Goal: Find specific page/section: Find specific page/section

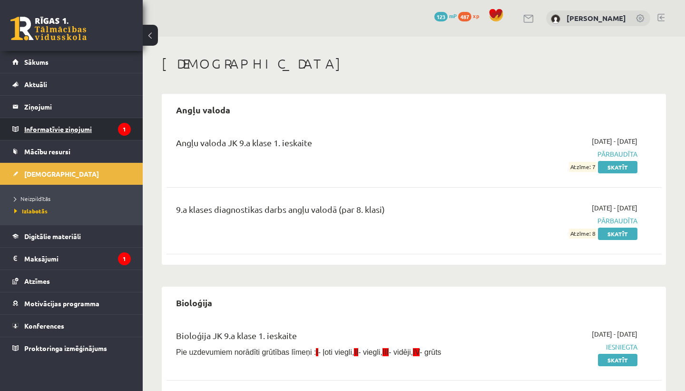
click at [87, 139] on legend "Informatīvie ziņojumi 1" at bounding box center [77, 129] width 107 height 22
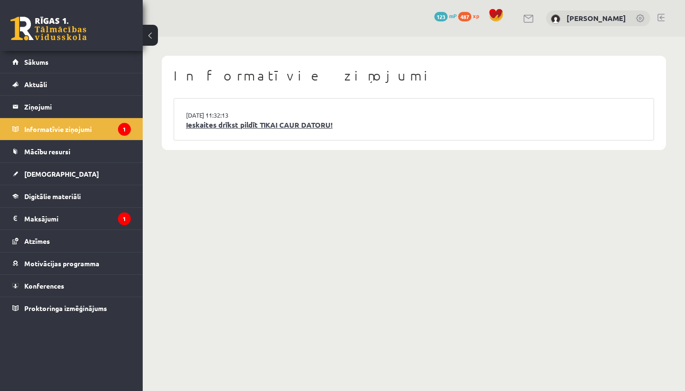
click at [374, 121] on link "Ieskaites drīkst pildīt TIKAI CAUR DATORU!" at bounding box center [414, 124] width 456 height 11
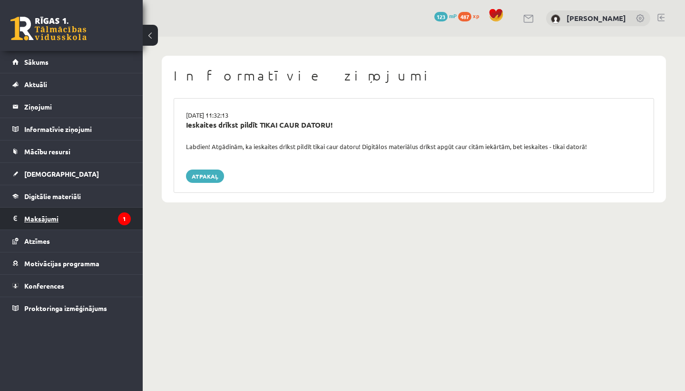
click at [113, 215] on legend "Maksājumi 1" at bounding box center [77, 219] width 107 height 22
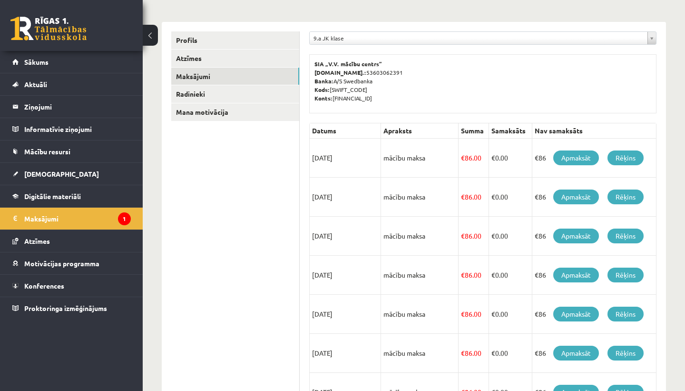
scroll to position [111, 0]
